Goal: Task Accomplishment & Management: Manage account settings

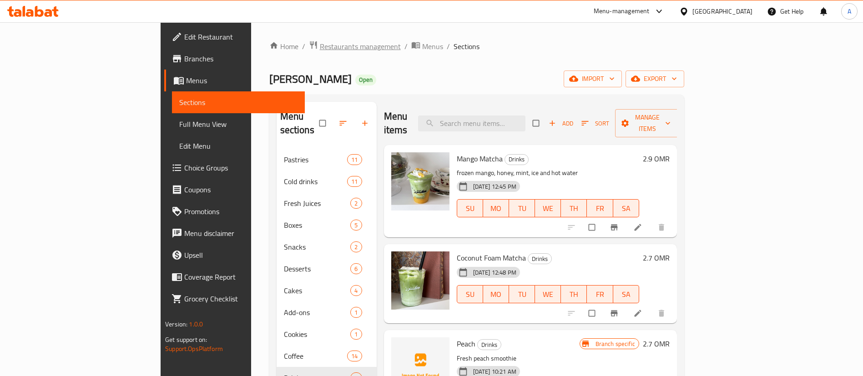
click at [320, 42] on span "Restaurants management" at bounding box center [360, 46] width 81 height 11
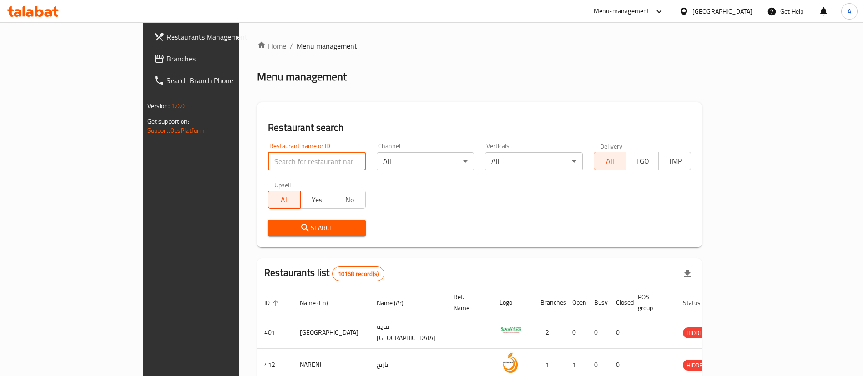
click at [268, 170] on input "search" at bounding box center [317, 161] width 98 height 18
click button "Search" at bounding box center [317, 228] width 98 height 17
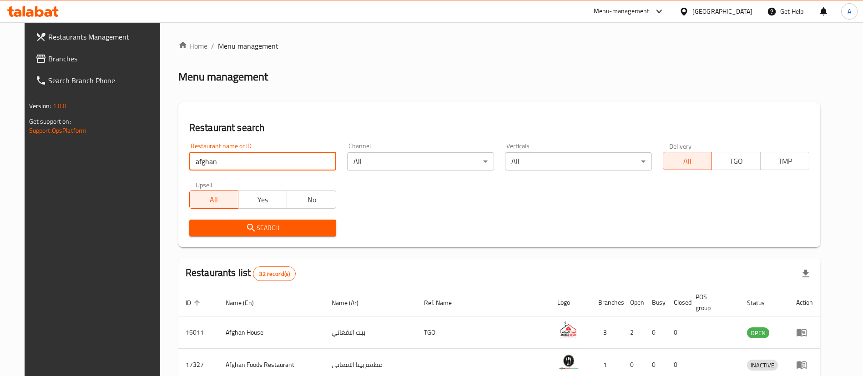
click at [197, 167] on input "afghan" at bounding box center [262, 161] width 147 height 18
type input "five"
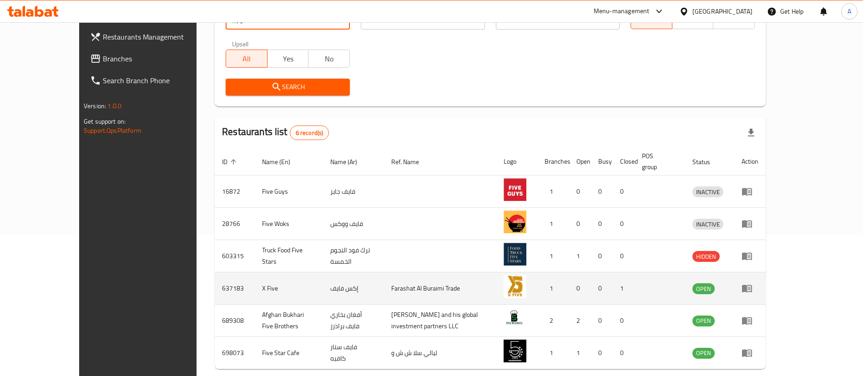
scroll to position [173, 0]
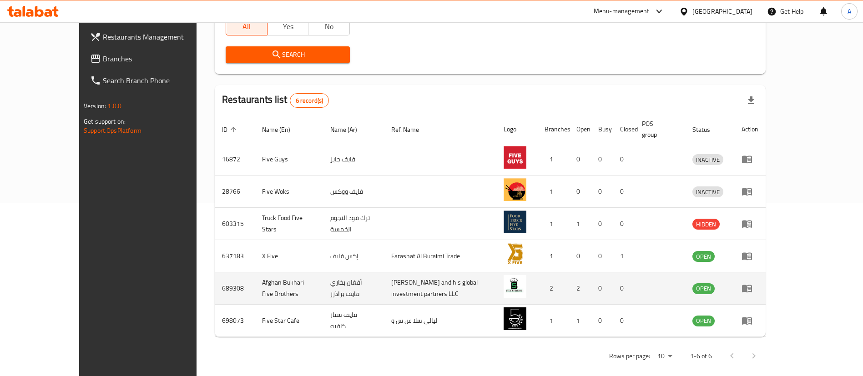
click at [752, 283] on icon "enhanced table" at bounding box center [746, 288] width 11 height 11
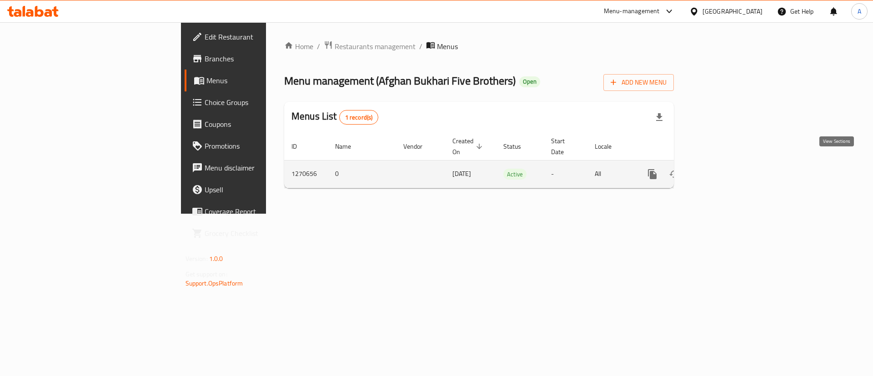
click at [724, 169] on icon "enhanced table" at bounding box center [718, 174] width 11 height 11
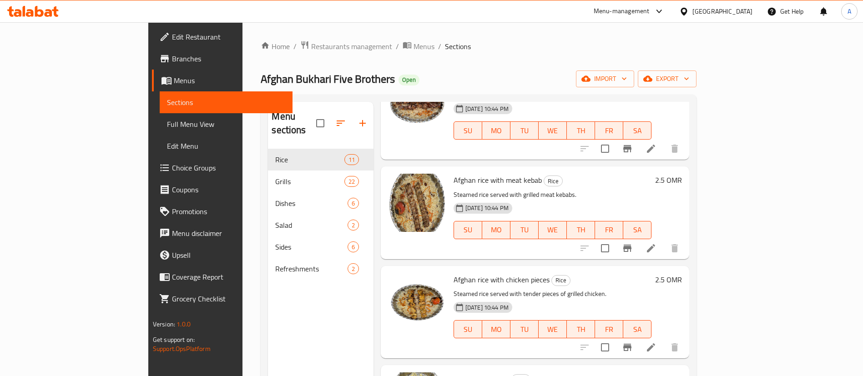
scroll to position [740, 0]
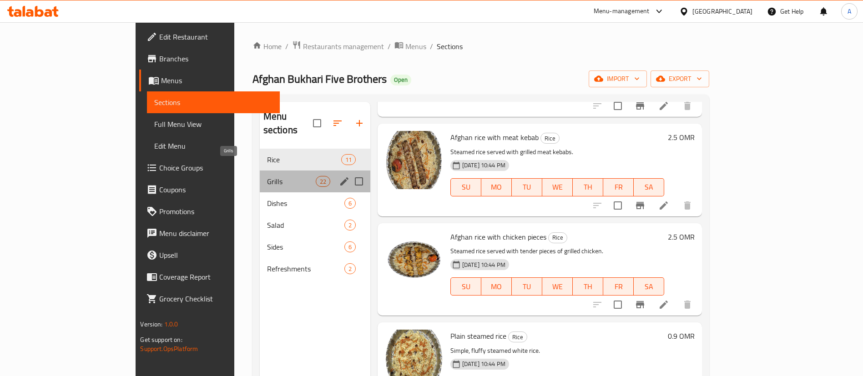
click at [267, 176] on span "Grills" at bounding box center [291, 181] width 49 height 11
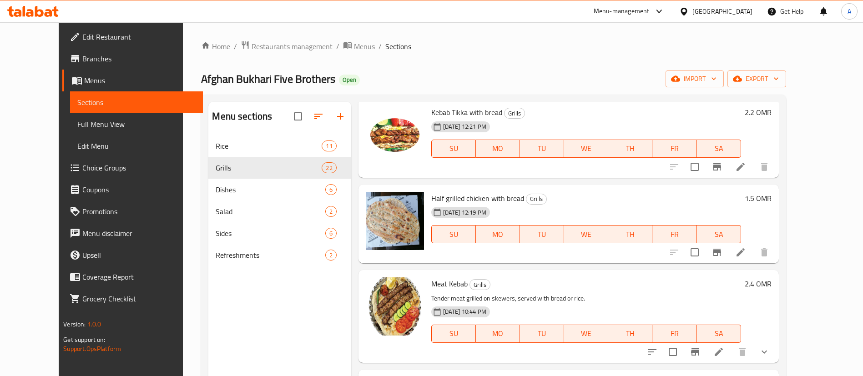
scroll to position [671, 0]
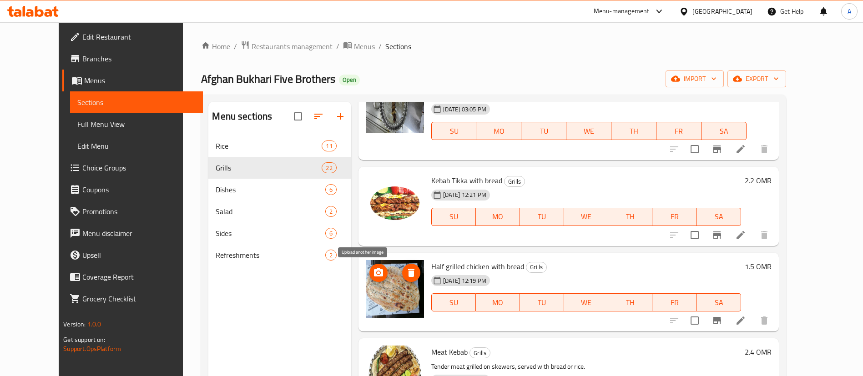
click at [374, 274] on icon "upload picture" at bounding box center [378, 272] width 9 height 8
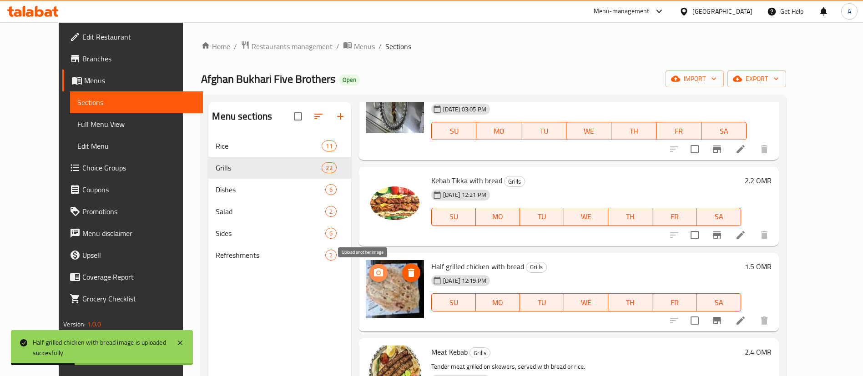
click at [373, 267] on icon "upload picture" at bounding box center [378, 272] width 11 height 11
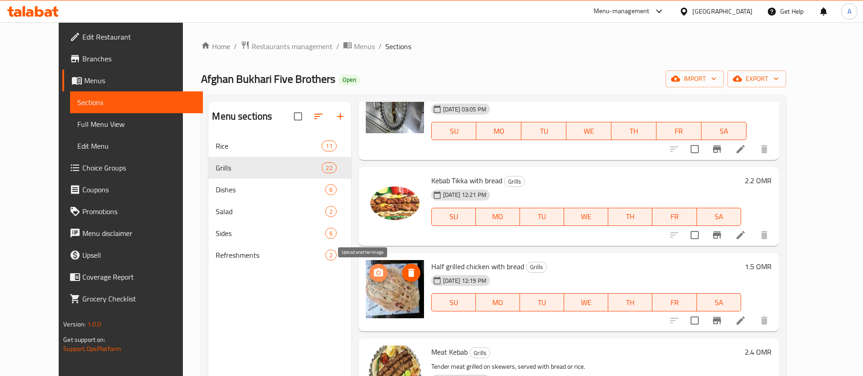
click at [369, 272] on span "upload picture" at bounding box center [378, 272] width 18 height 11
